Goal: Entertainment & Leisure: Consume media (video, audio)

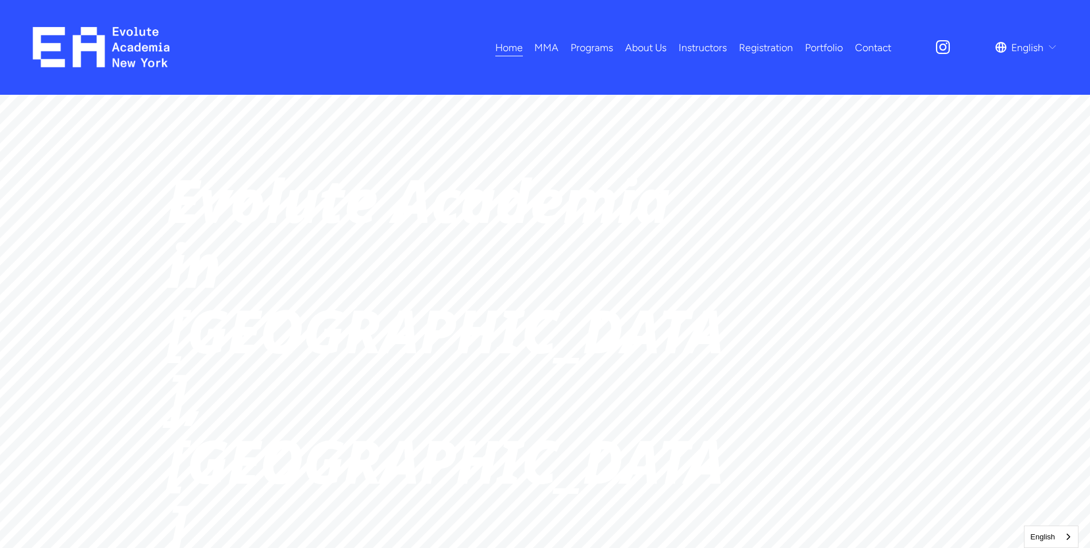
click at [820, 51] on link "Portfolio" at bounding box center [824, 47] width 38 height 20
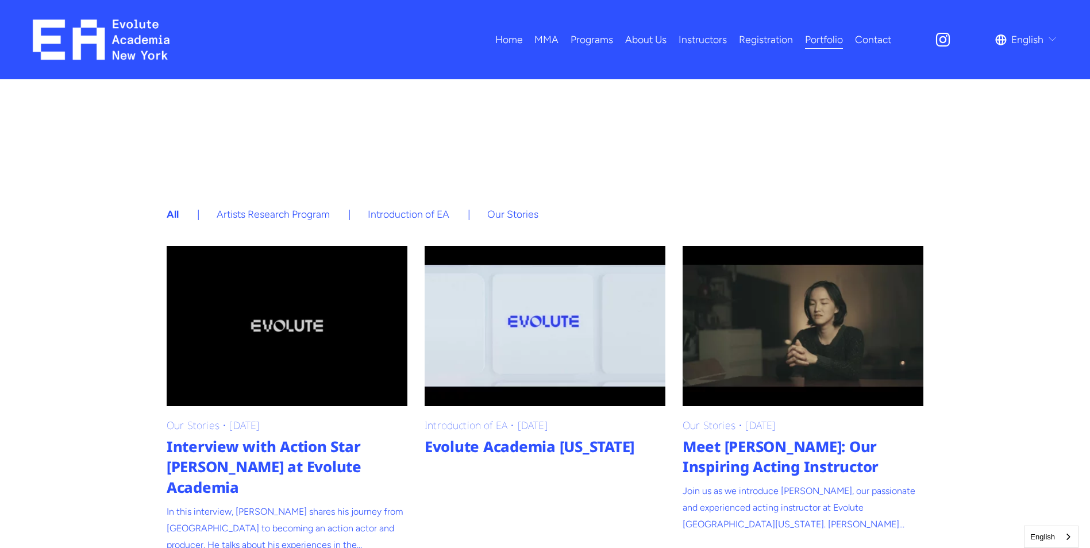
scroll to position [171, 0]
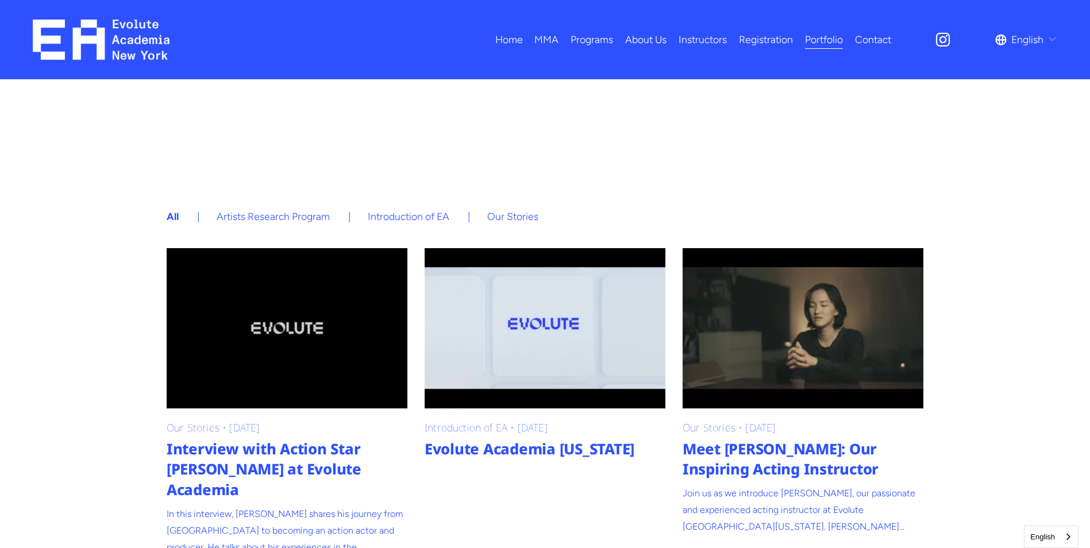
click at [507, 48] on link "Home" at bounding box center [509, 40] width 28 height 20
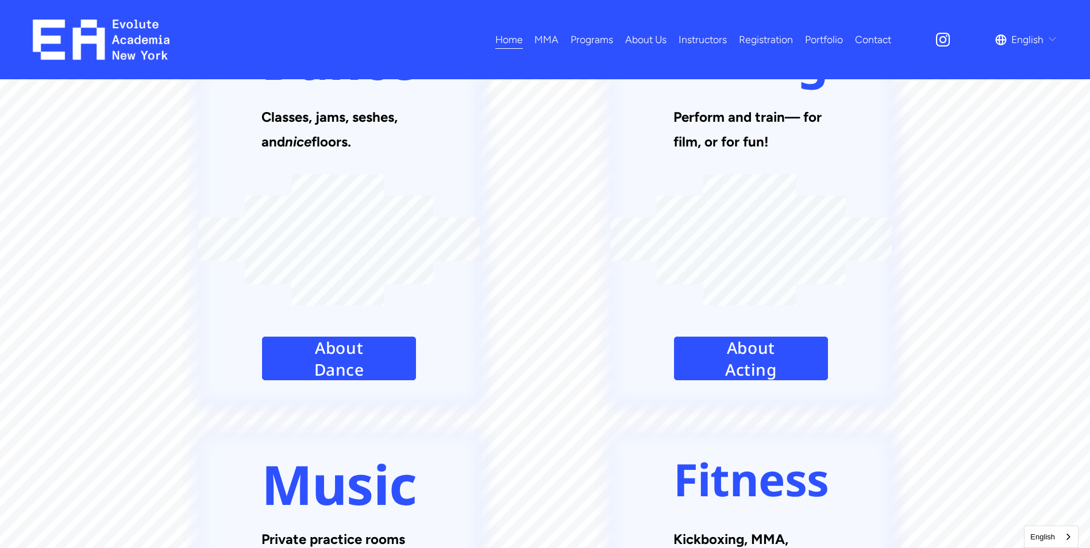
scroll to position [1551, 0]
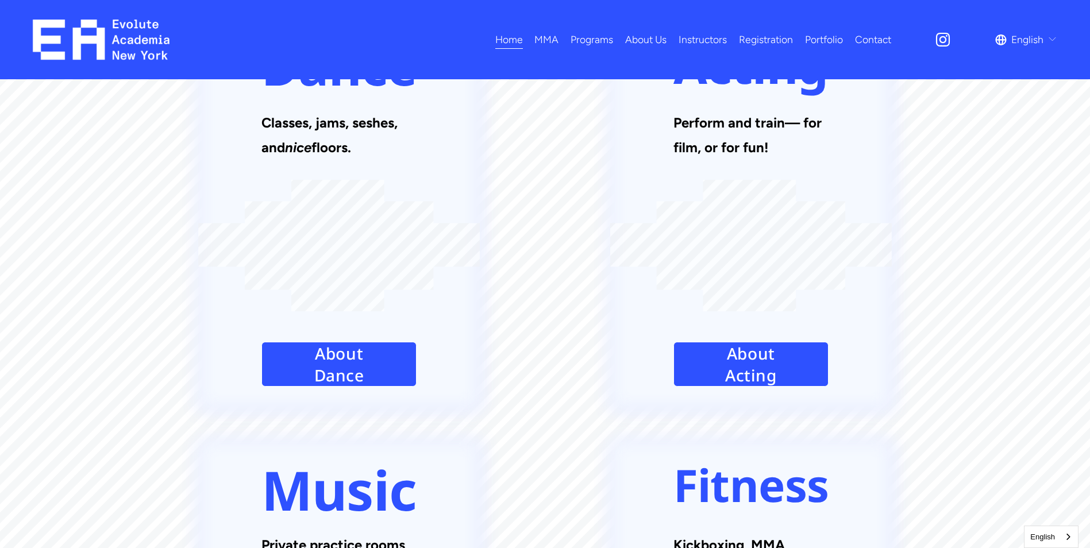
click at [817, 32] on link "Portfolio" at bounding box center [824, 40] width 38 height 20
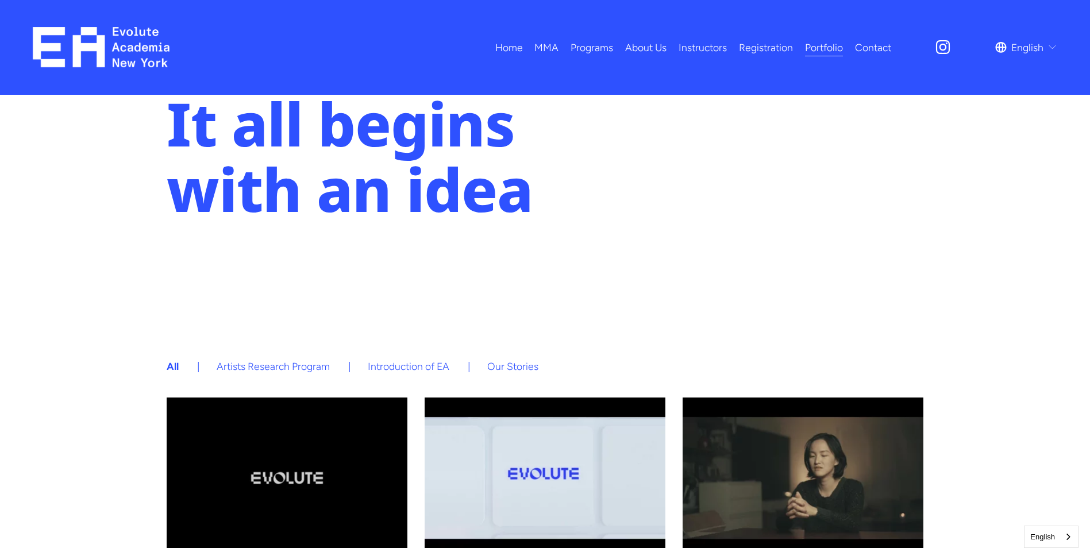
scroll to position [281, 0]
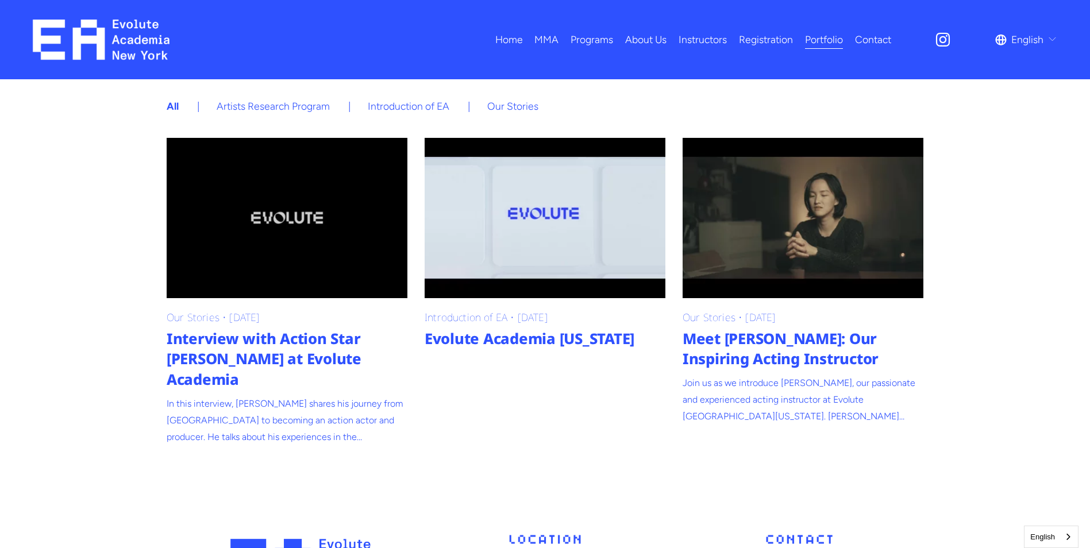
click at [848, 216] on link "Meet Claire Hsu: Our Inspiring Acting Instructor" at bounding box center [802, 218] width 241 height 160
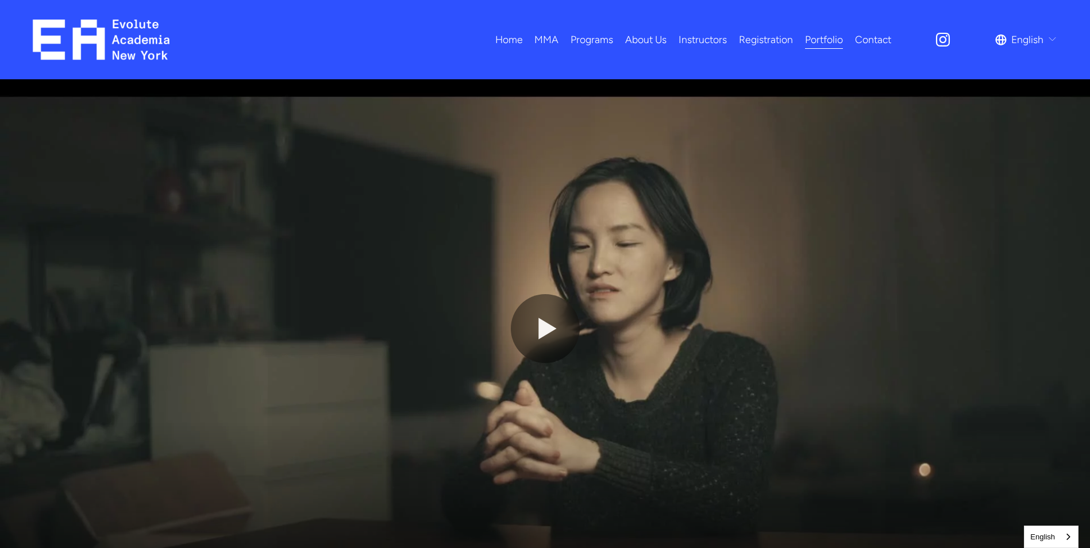
scroll to position [115, 0]
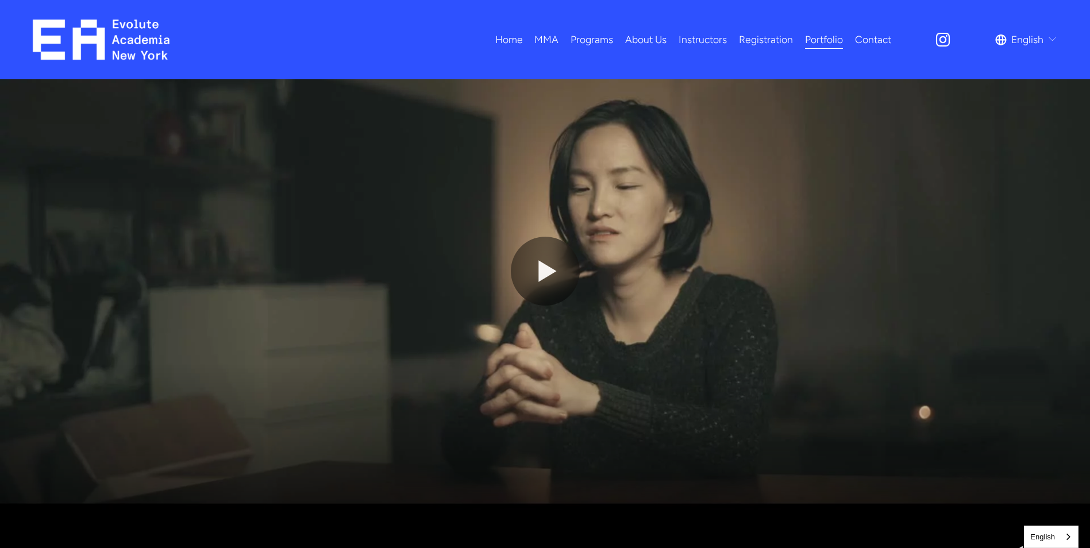
click at [547, 272] on button "Play" at bounding box center [545, 271] width 69 height 69
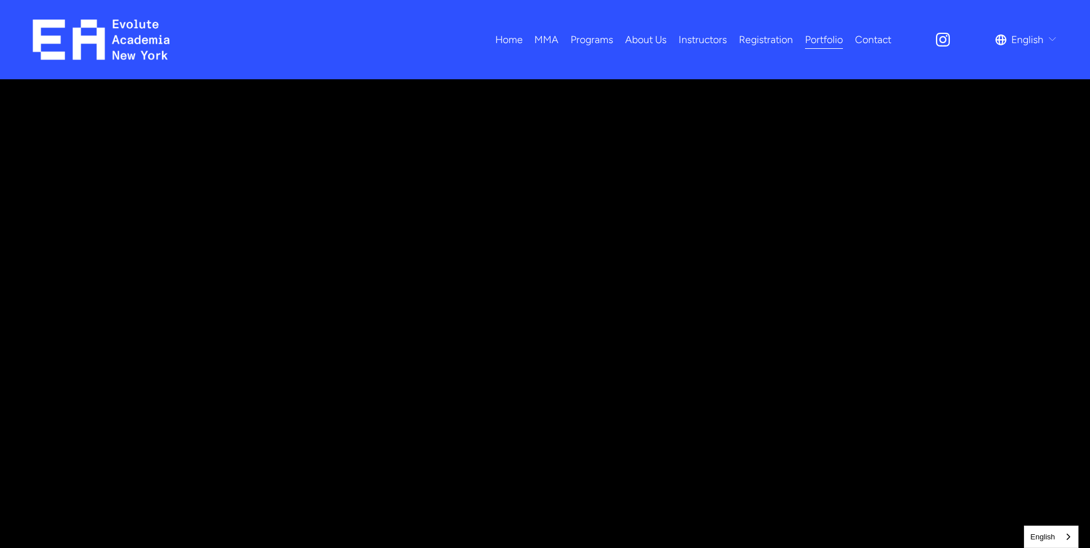
click at [718, 297] on div at bounding box center [545, 271] width 1090 height 613
type input "****"
